Goal: Information Seeking & Learning: Check status

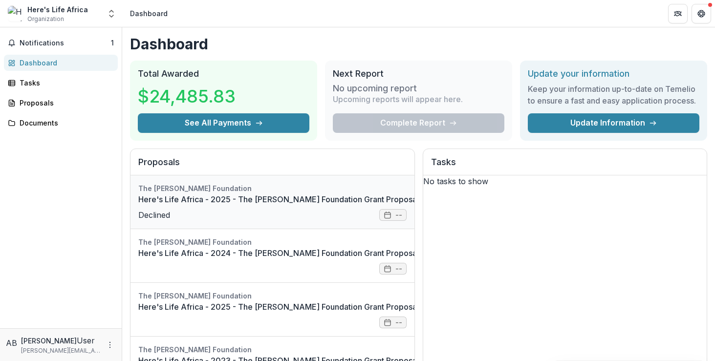
click at [268, 205] on link "Here's Life Africa - 2025 - The [PERSON_NAME] Foundation Grant Proposal Applica…" at bounding box center [300, 199] width 324 height 12
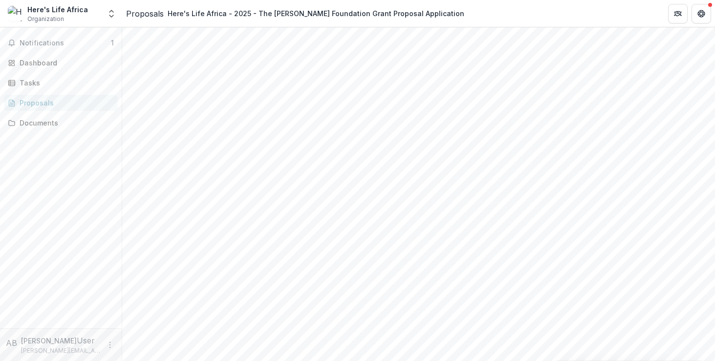
scroll to position [59, 0]
click at [17, 80] on link "Tasks" at bounding box center [61, 83] width 114 height 16
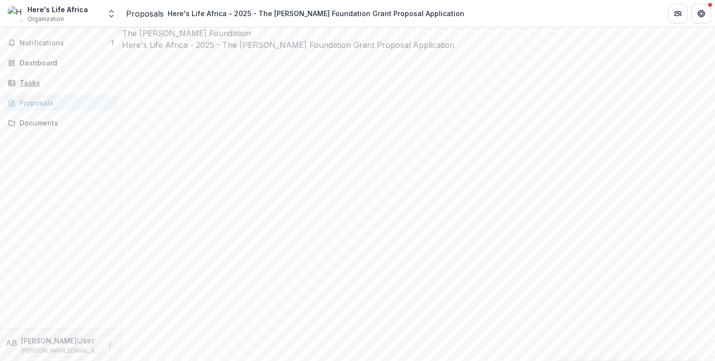
type input "********"
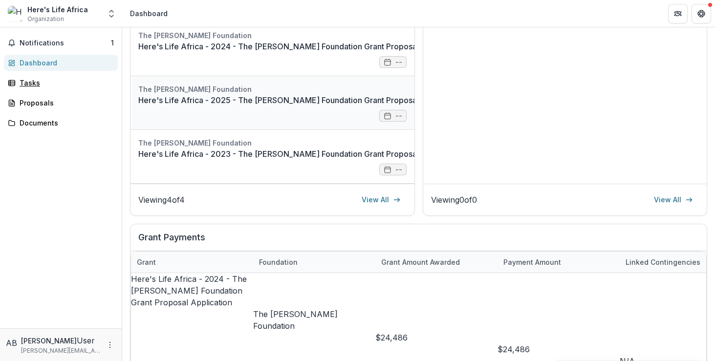
scroll to position [219, 0]
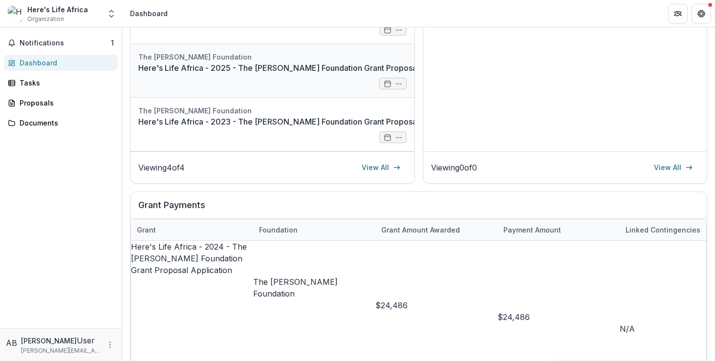
click at [249, 71] on link "Here's Life Africa - 2025 - The [PERSON_NAME] Foundation Grant Proposal Applica…" at bounding box center [300, 68] width 324 height 12
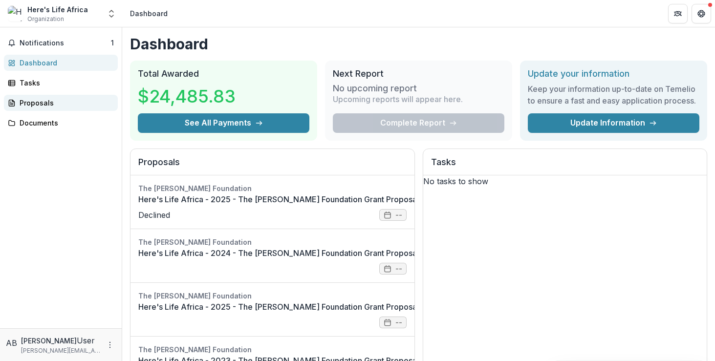
click at [33, 104] on div "Proposals" at bounding box center [65, 103] width 90 height 10
